Goal: Check status: Check status

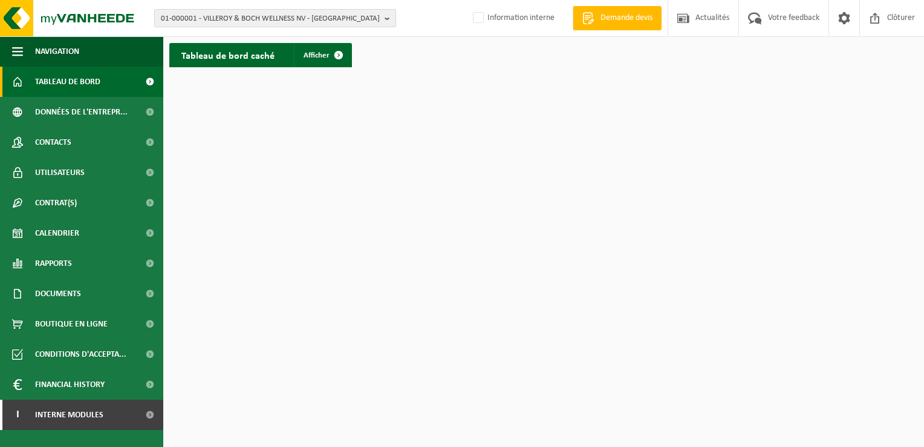
click at [228, 20] on span "01-000001 - VILLEROY & BOCH WELLNESS NV - ROESELARE" at bounding box center [270, 19] width 219 height 18
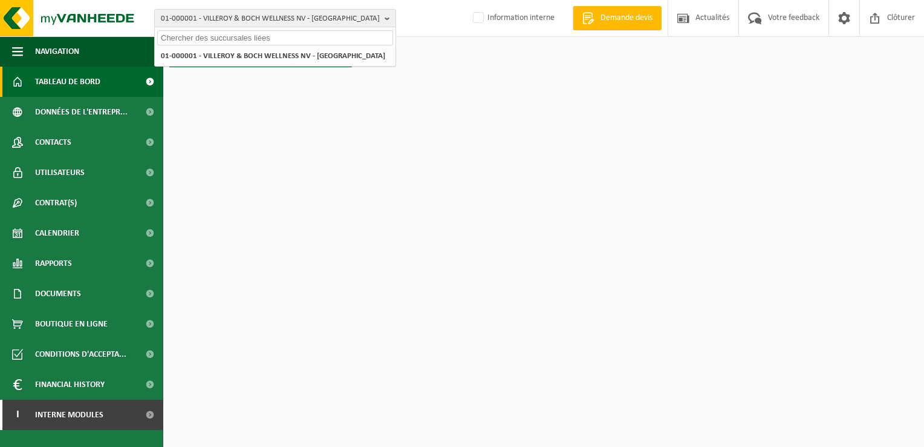
click at [188, 42] on input "text" at bounding box center [275, 37] width 236 height 15
paste input "10-994988"
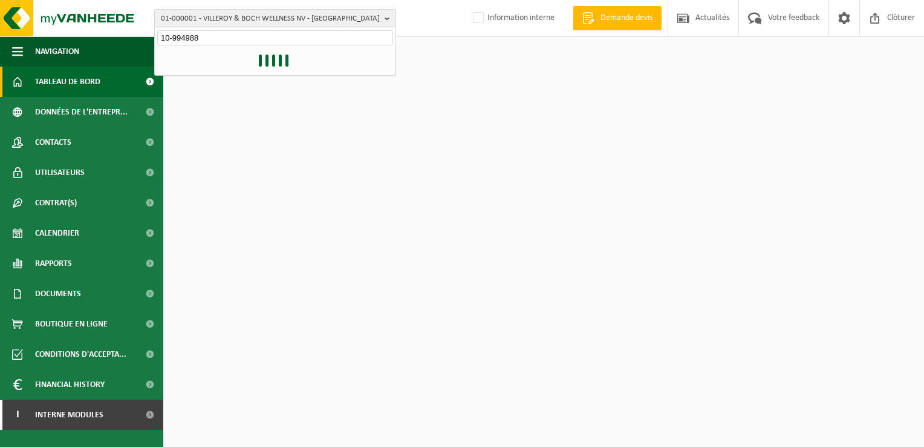
type input "10-994988"
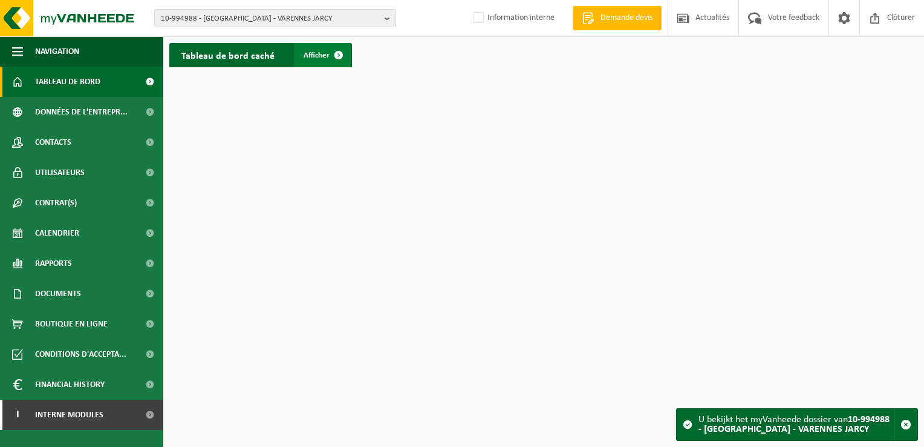
click at [336, 51] on span at bounding box center [339, 55] width 24 height 24
